Goal: Information Seeking & Learning: Find specific fact

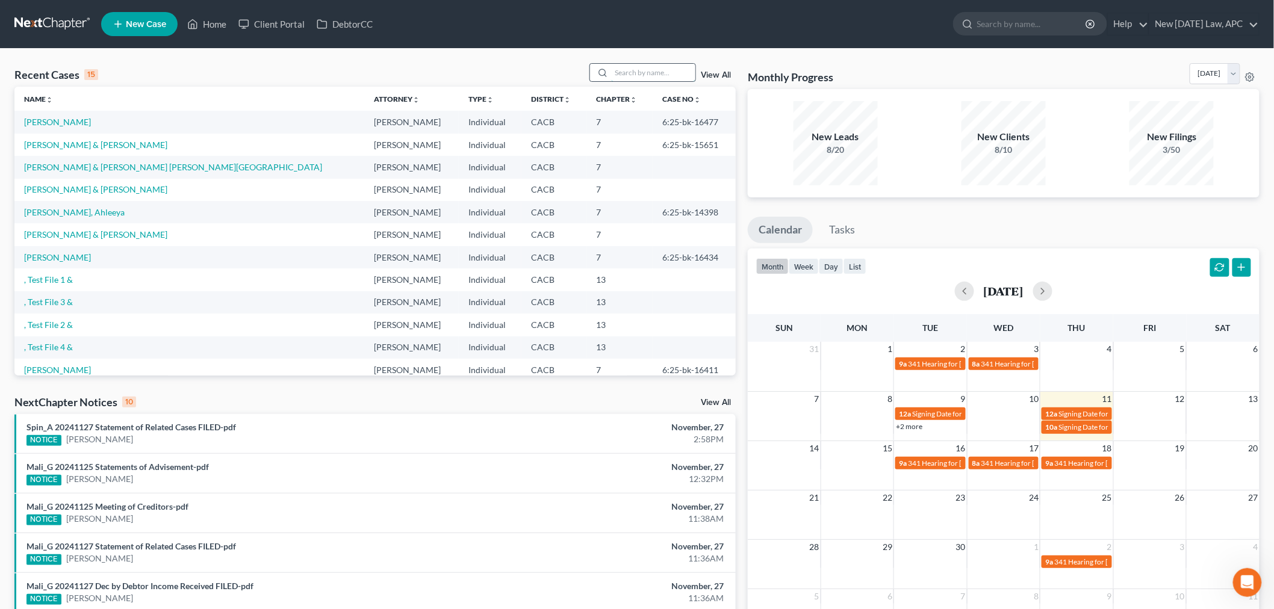
click at [651, 72] on input "search" at bounding box center [653, 72] width 84 height 17
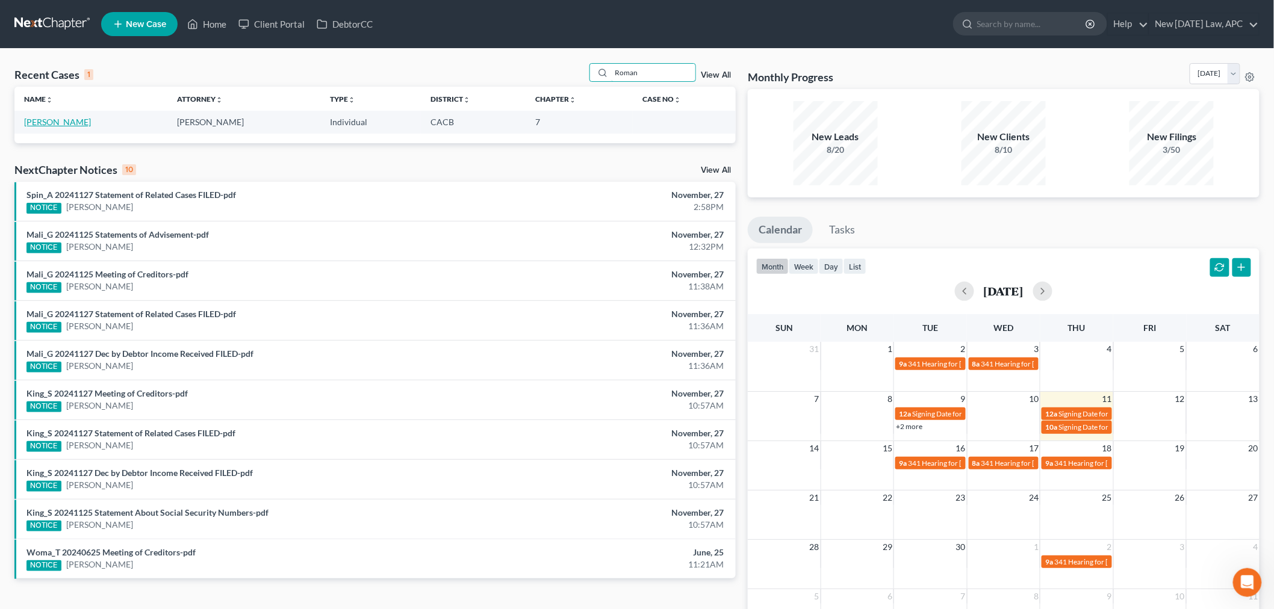
type input "Roman"
click at [71, 125] on link "[PERSON_NAME]" at bounding box center [57, 122] width 67 height 10
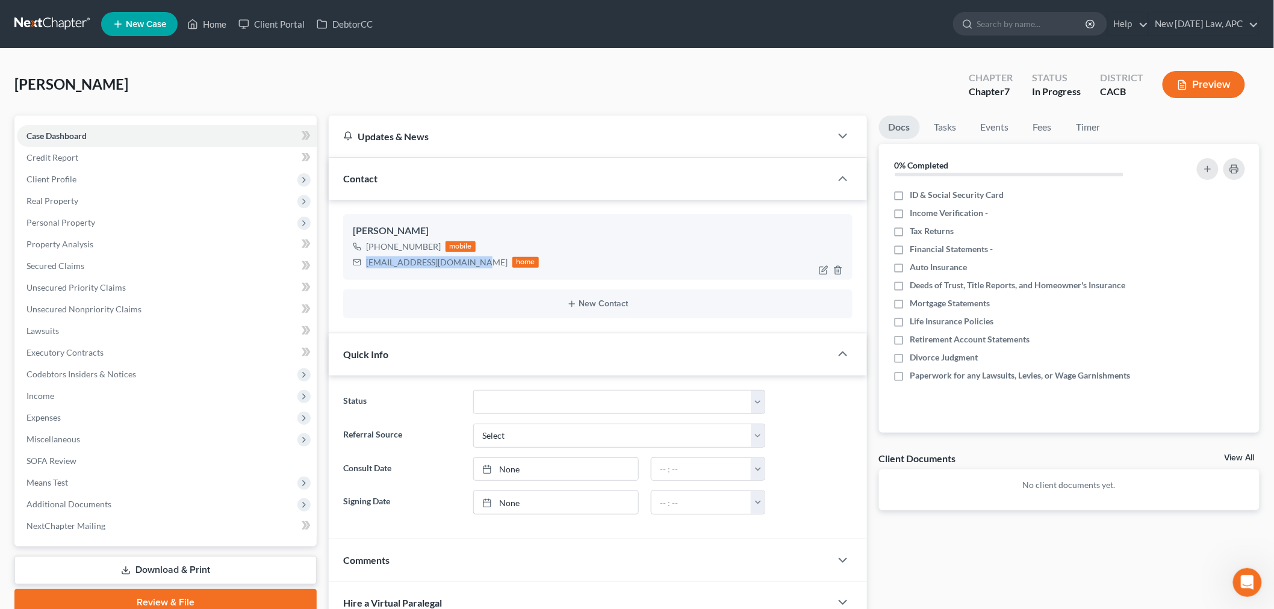
drag, startPoint x: 364, startPoint y: 262, endPoint x: 475, endPoint y: 269, distance: 110.4
click at [475, 269] on div "[EMAIL_ADDRESS][DOMAIN_NAME] home" at bounding box center [446, 263] width 186 height 16
copy div "[EMAIL_ADDRESS][DOMAIN_NAME]"
drag, startPoint x: 377, startPoint y: 244, endPoint x: 441, endPoint y: 244, distance: 64.4
click at [441, 244] on div "[PHONE_NUMBER] mobile" at bounding box center [446, 247] width 186 height 16
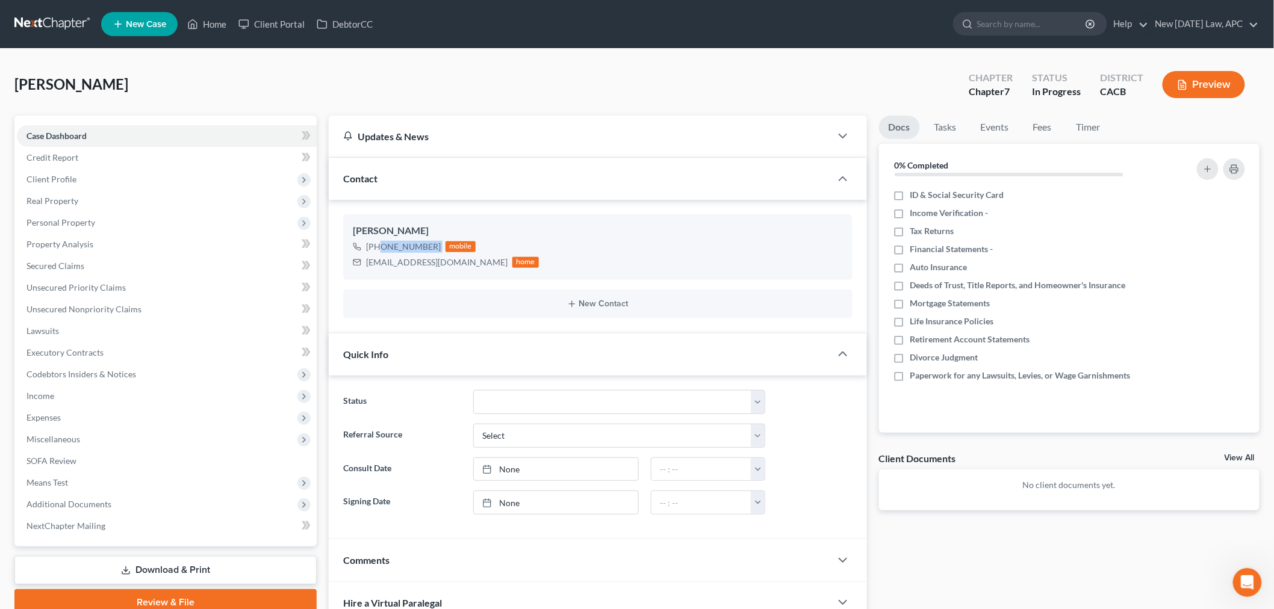
copy div "[PHONE_NUMBER]"
click at [131, 201] on span "Real Property" at bounding box center [167, 201] width 300 height 22
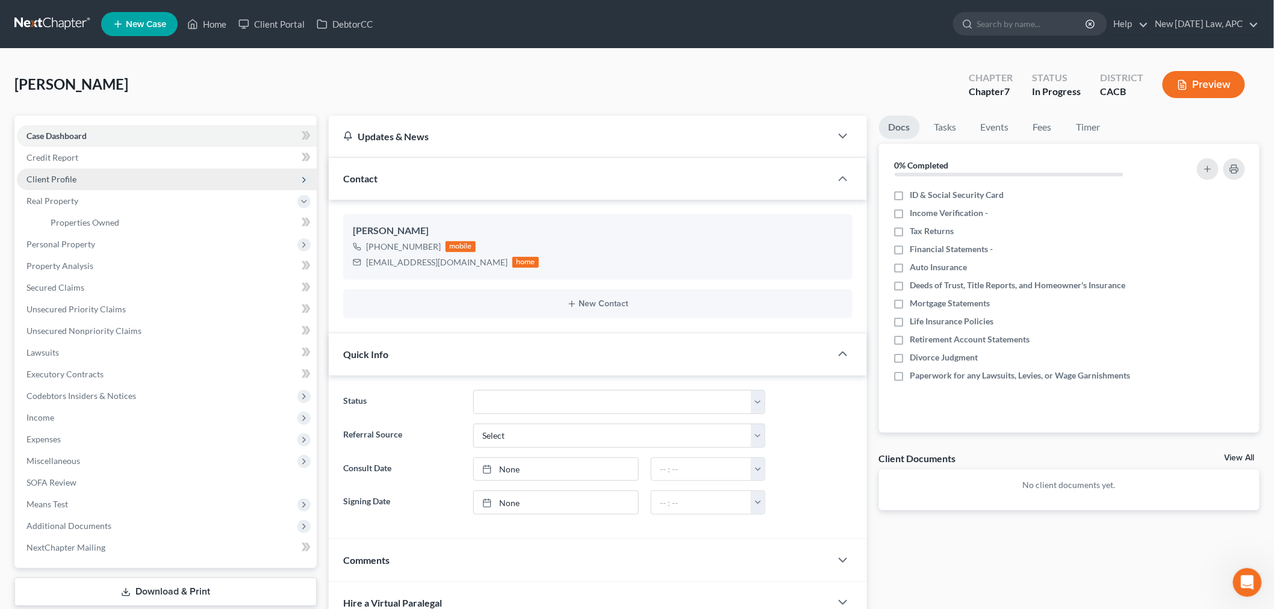
click at [132, 179] on span "Client Profile" at bounding box center [167, 180] width 300 height 22
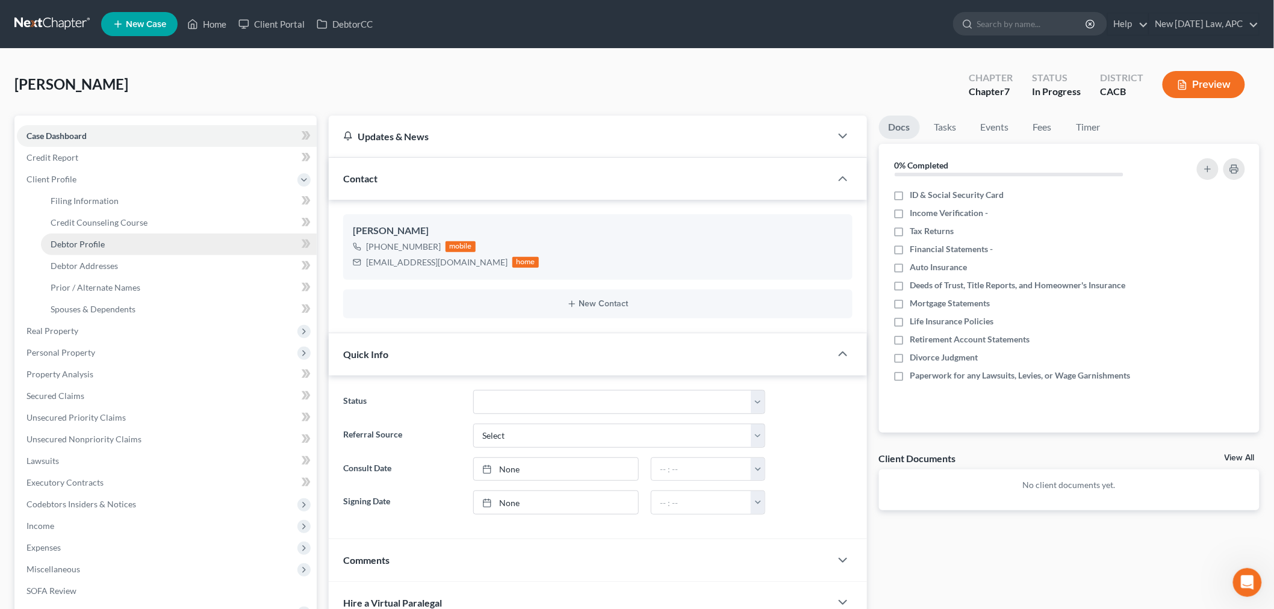
click at [107, 241] on link "Debtor Profile" at bounding box center [179, 245] width 276 height 22
select select "0"
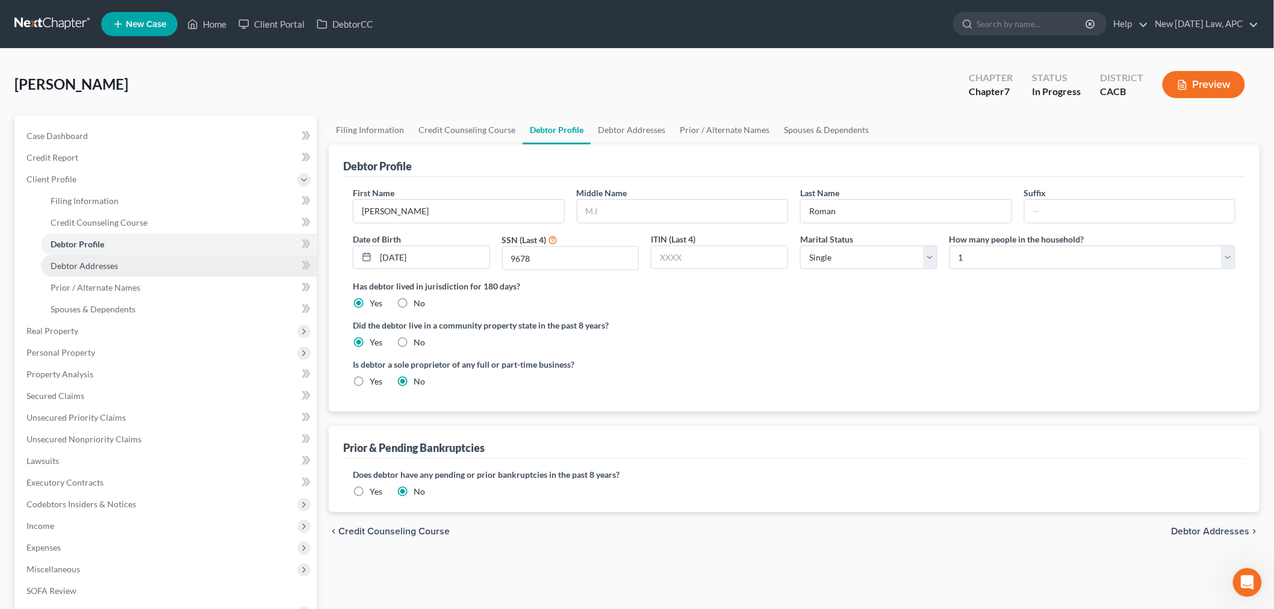
click at [131, 269] on link "Debtor Addresses" at bounding box center [179, 266] width 276 height 22
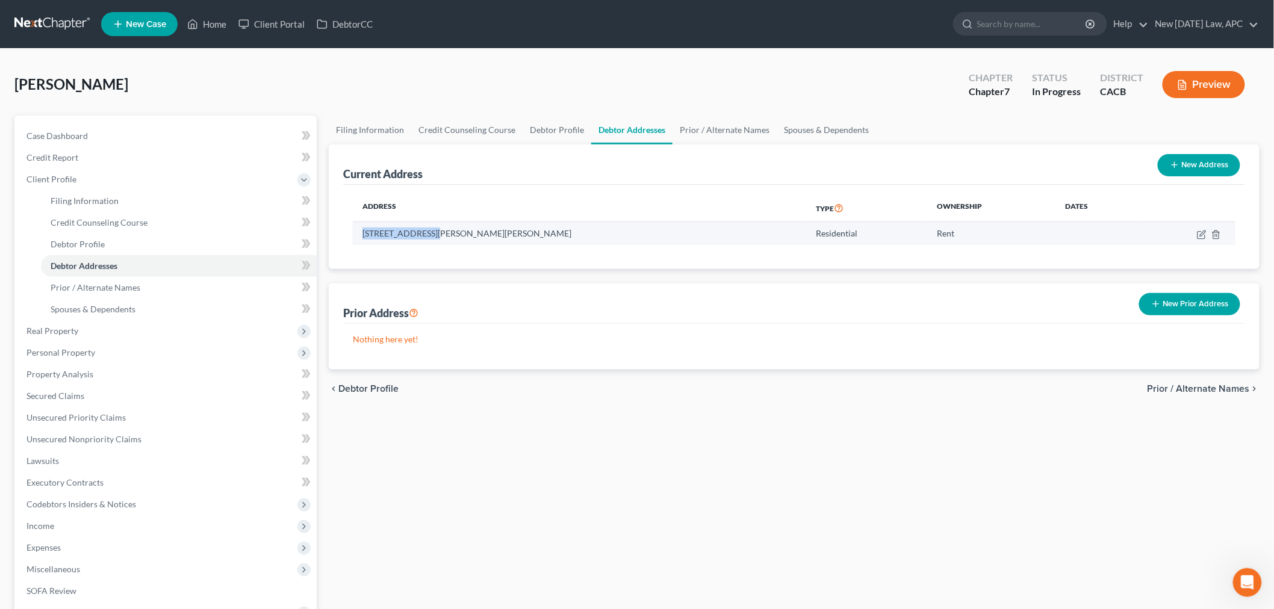
drag, startPoint x: 362, startPoint y: 231, endPoint x: 425, endPoint y: 237, distance: 62.9
click at [425, 237] on td "[STREET_ADDRESS][PERSON_NAME][PERSON_NAME]" at bounding box center [580, 233] width 454 height 23
copy td "26256 [PERSON_NAME]"
click at [509, 237] on td "[STREET_ADDRESS][PERSON_NAME][PERSON_NAME]" at bounding box center [580, 233] width 454 height 23
drag, startPoint x: 509, startPoint y: 234, endPoint x: 482, endPoint y: 232, distance: 27.2
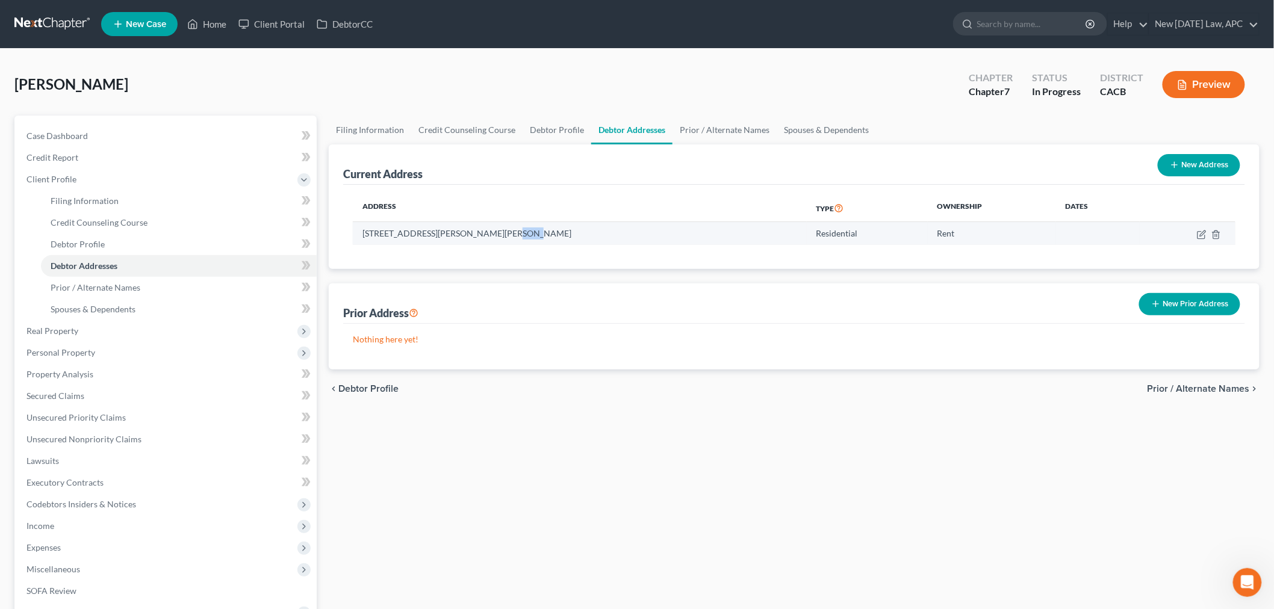
click at [482, 232] on td "[STREET_ADDRESS][PERSON_NAME][PERSON_NAME]" at bounding box center [580, 233] width 454 height 23
click at [496, 234] on td "[STREET_ADDRESS][PERSON_NAME][PERSON_NAME]" at bounding box center [580, 233] width 454 height 23
drag, startPoint x: 481, startPoint y: 232, endPoint x: 509, endPoint y: 235, distance: 28.5
click at [509, 235] on td "[STREET_ADDRESS][PERSON_NAME][PERSON_NAME]" at bounding box center [580, 233] width 454 height 23
copy td "92563"
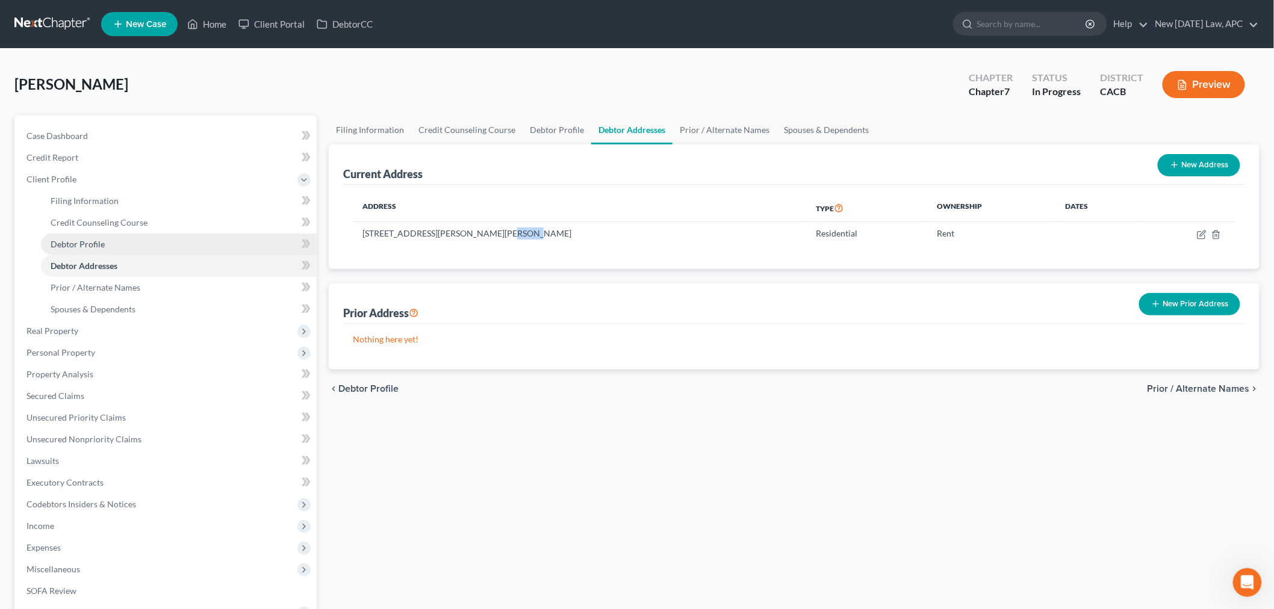
click at [116, 243] on link "Debtor Profile" at bounding box center [179, 245] width 276 height 22
select select "0"
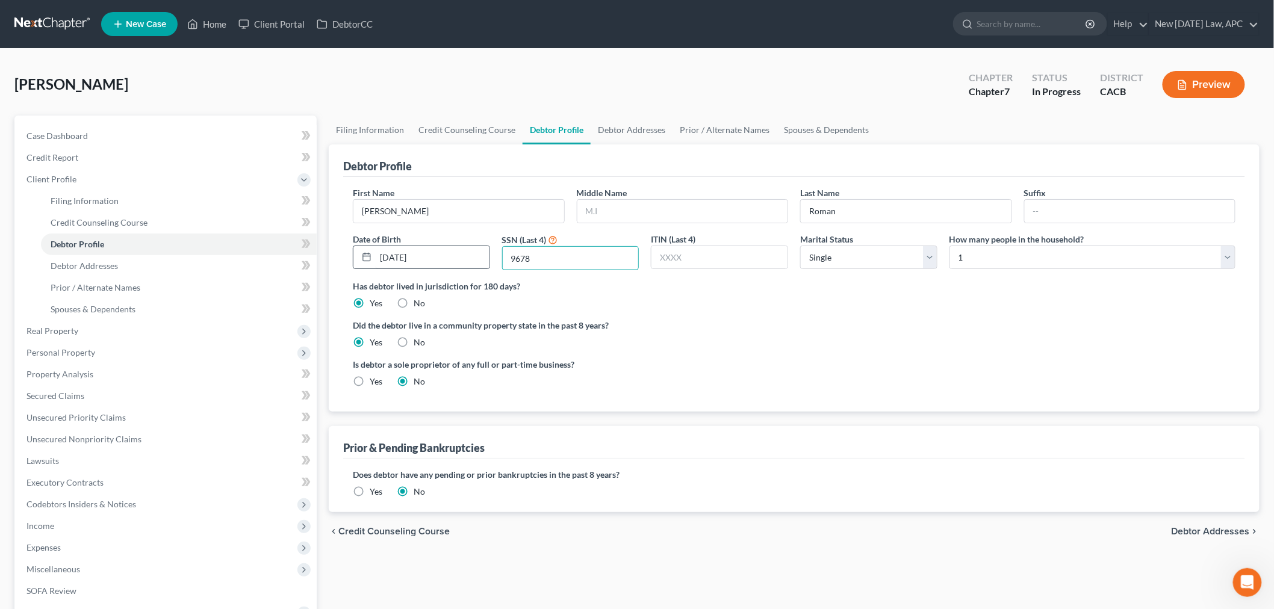
drag, startPoint x: 534, startPoint y: 259, endPoint x: 489, endPoint y: 258, distance: 44.6
click at [490, 258] on div "First Name [PERSON_NAME] Middle Name Last Name [PERSON_NAME] Date of Birth [DEM…" at bounding box center [794, 233] width 895 height 93
click at [149, 138] on link "Case Dashboard" at bounding box center [167, 136] width 300 height 22
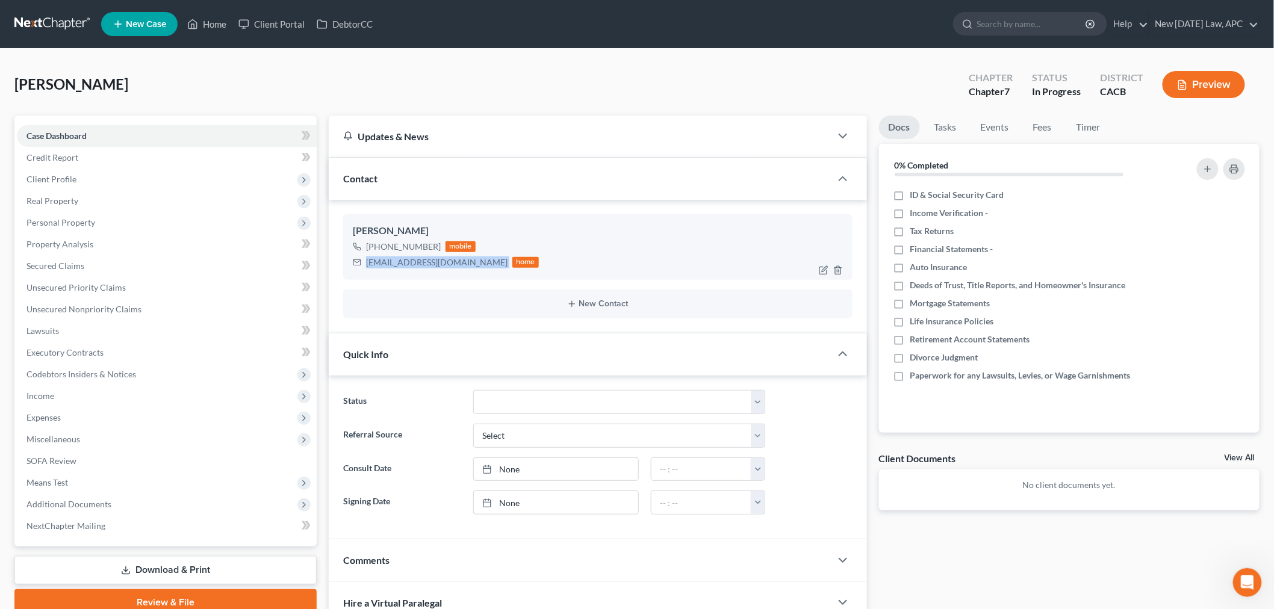
drag, startPoint x: 364, startPoint y: 263, endPoint x: 481, endPoint y: 265, distance: 116.8
click at [481, 265] on div "[EMAIL_ADDRESS][DOMAIN_NAME] home" at bounding box center [446, 263] width 186 height 16
copy div "[EMAIL_ADDRESS][DOMAIN_NAME]"
click at [198, 28] on icon at bounding box center [192, 24] width 11 height 14
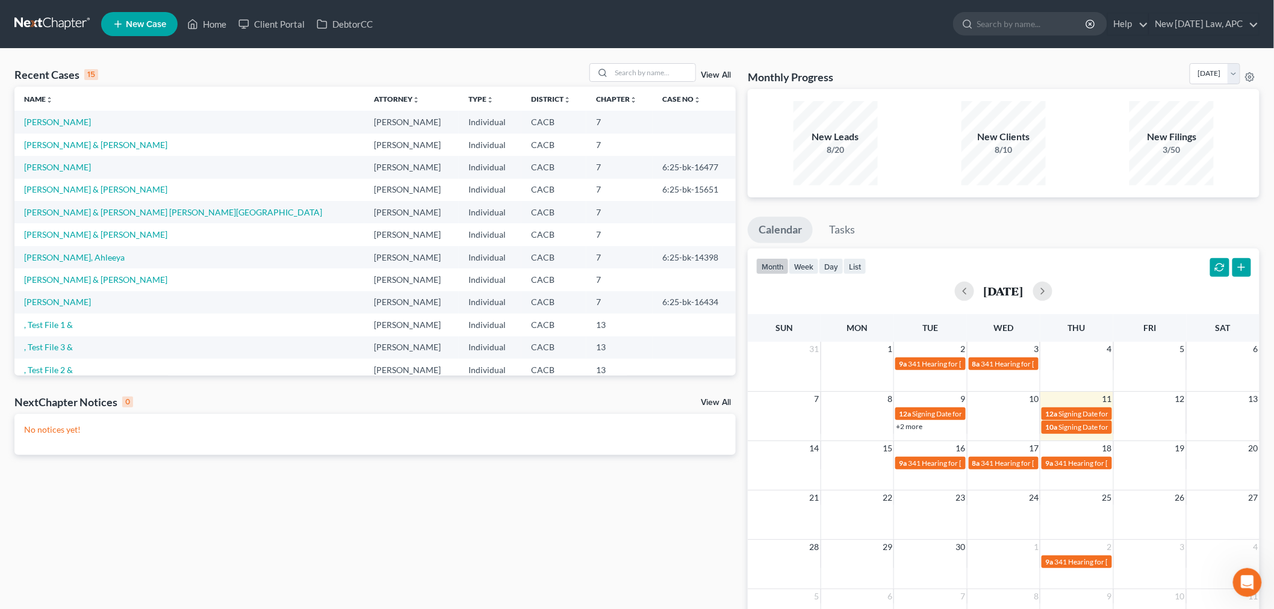
click at [74, 128] on td "[PERSON_NAME]" at bounding box center [189, 122] width 350 height 22
click at [74, 122] on link "[PERSON_NAME]" at bounding box center [57, 122] width 67 height 10
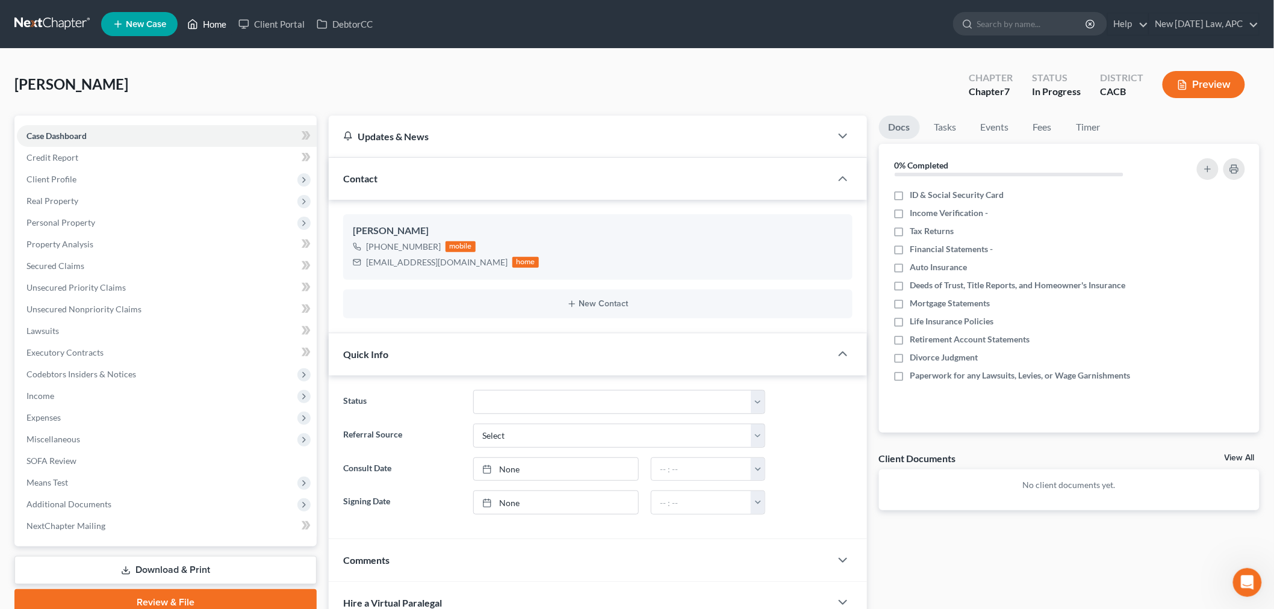
click at [212, 24] on link "Home" at bounding box center [206, 24] width 51 height 22
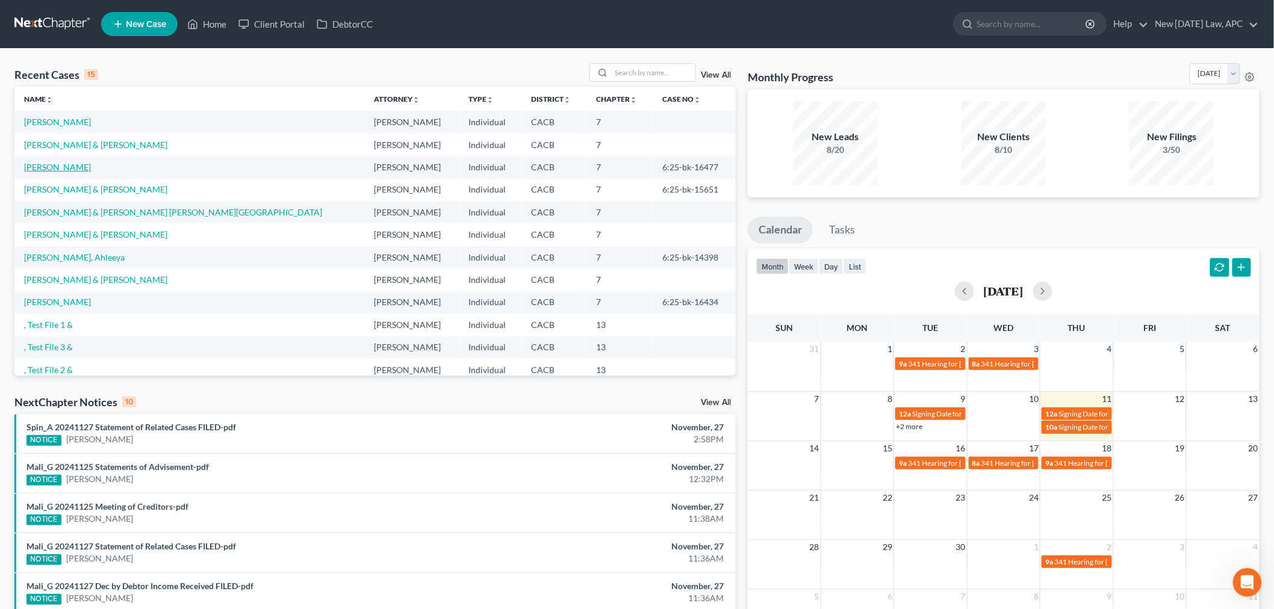
click at [64, 170] on link "[PERSON_NAME]" at bounding box center [57, 167] width 67 height 10
select select "4"
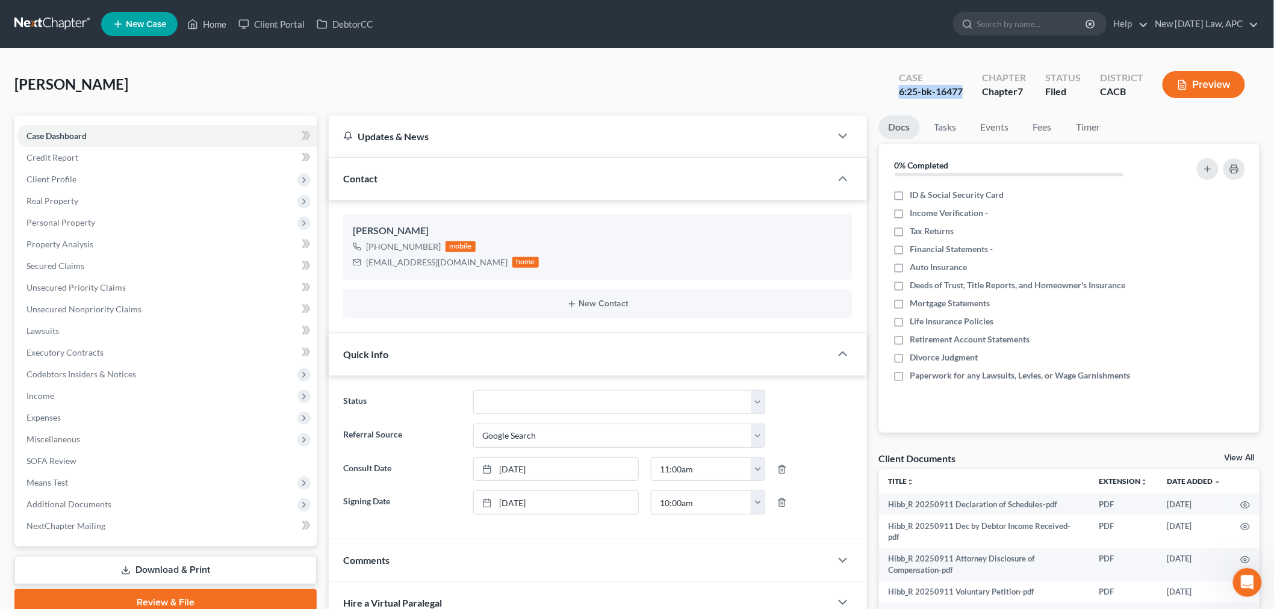
drag, startPoint x: 898, startPoint y: 90, endPoint x: 906, endPoint y: 107, distance: 17.8
click at [971, 94] on div "Case 6:25-bk-16477" at bounding box center [930, 86] width 83 height 36
copy div "6:25-bk-16477"
click at [352, 79] on div "[PERSON_NAME] Upgraded Case 6:25-bk-16477 Chapter Chapter 7 Status Filed Distri…" at bounding box center [636, 89] width 1245 height 52
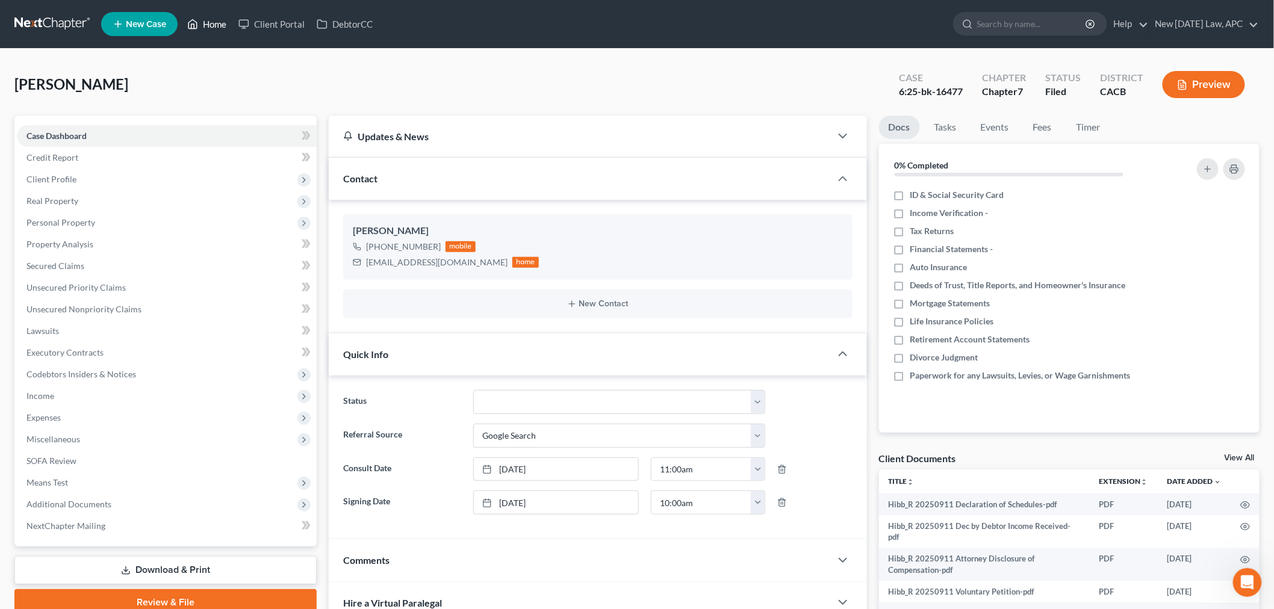
click at [211, 22] on link "Home" at bounding box center [206, 24] width 51 height 22
